Goal: Complete application form

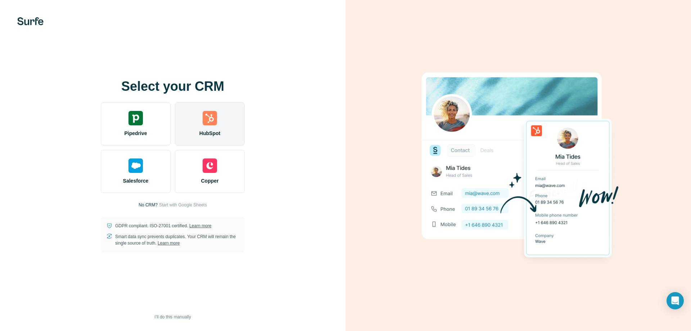
click at [215, 128] on div "HubSpot" at bounding box center [210, 123] width 70 height 43
click at [219, 107] on div "HubSpot" at bounding box center [210, 123] width 70 height 43
